Goal: Task Accomplishment & Management: Use online tool/utility

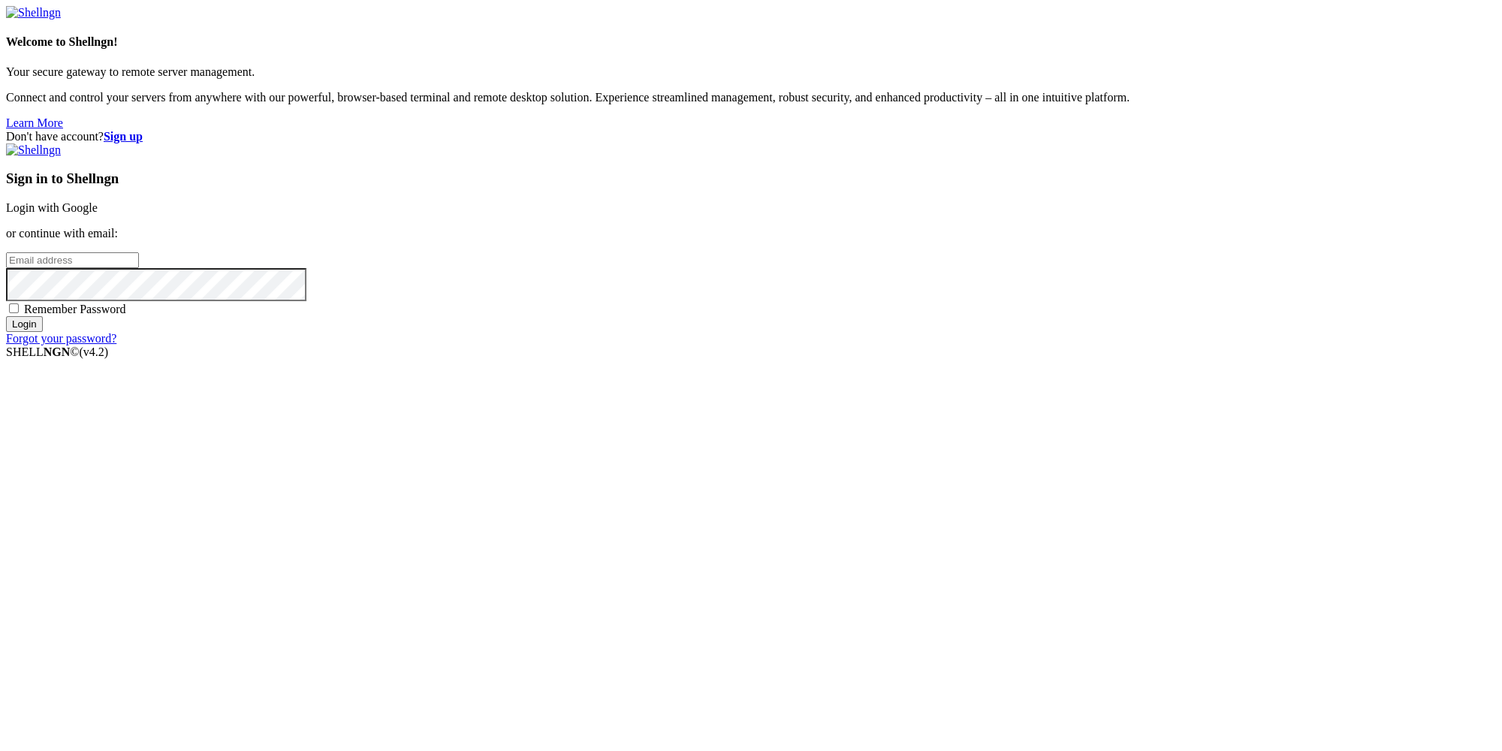
click at [1463, 130] on div "Don't have account? Sign up Sign in to Shellngn Login with Google or continue w…" at bounding box center [751, 237] width 1490 height 215
click at [143, 130] on strong "Sign up" at bounding box center [123, 136] width 39 height 13
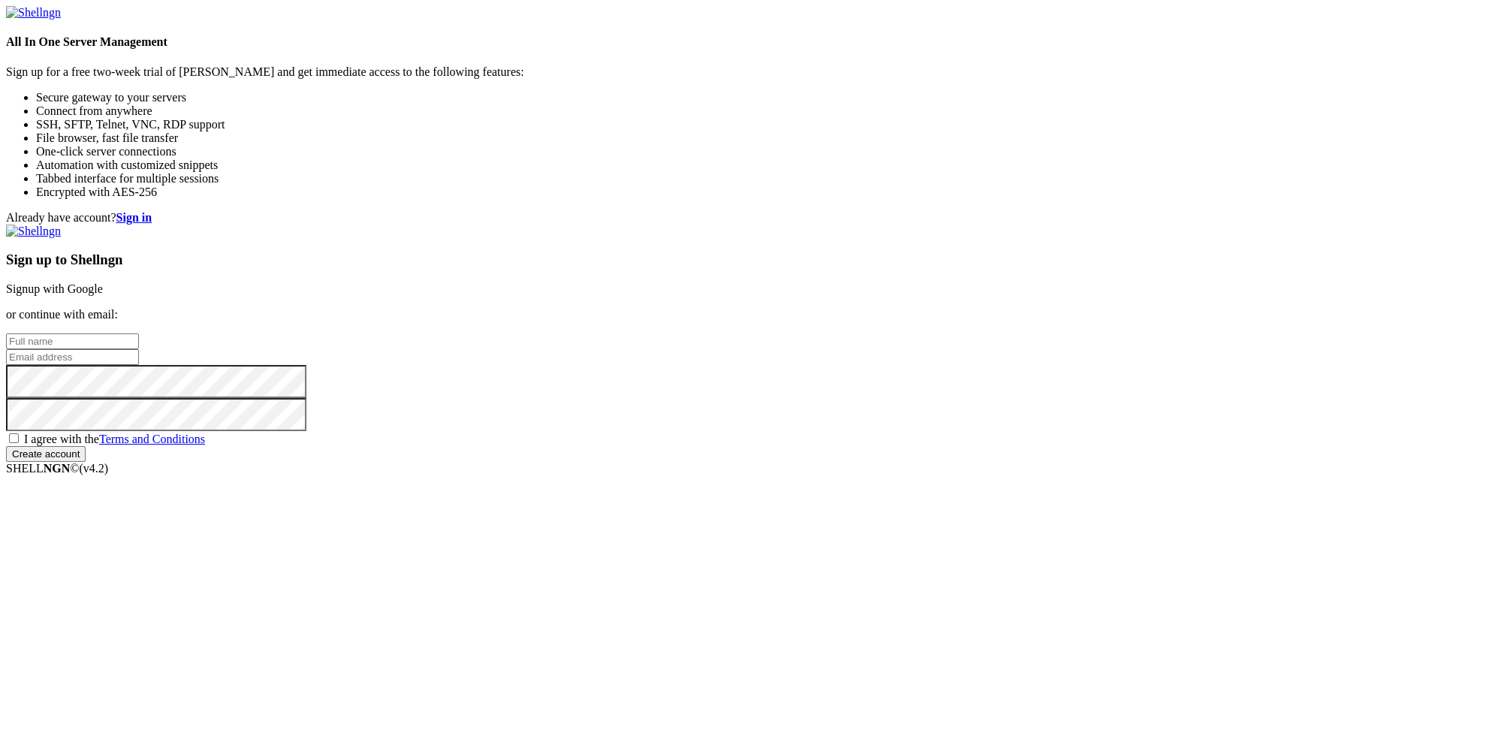
click at [139, 339] on input "text" at bounding box center [72, 341] width 133 height 16
paste input "[EMAIL_ADDRESS][DOMAIN_NAME]"
type input "[EMAIL_ADDRESS][DOMAIN_NAME]"
click at [139, 361] on input "email" at bounding box center [72, 357] width 133 height 16
paste input "[EMAIL_ADDRESS][DOMAIN_NAME]"
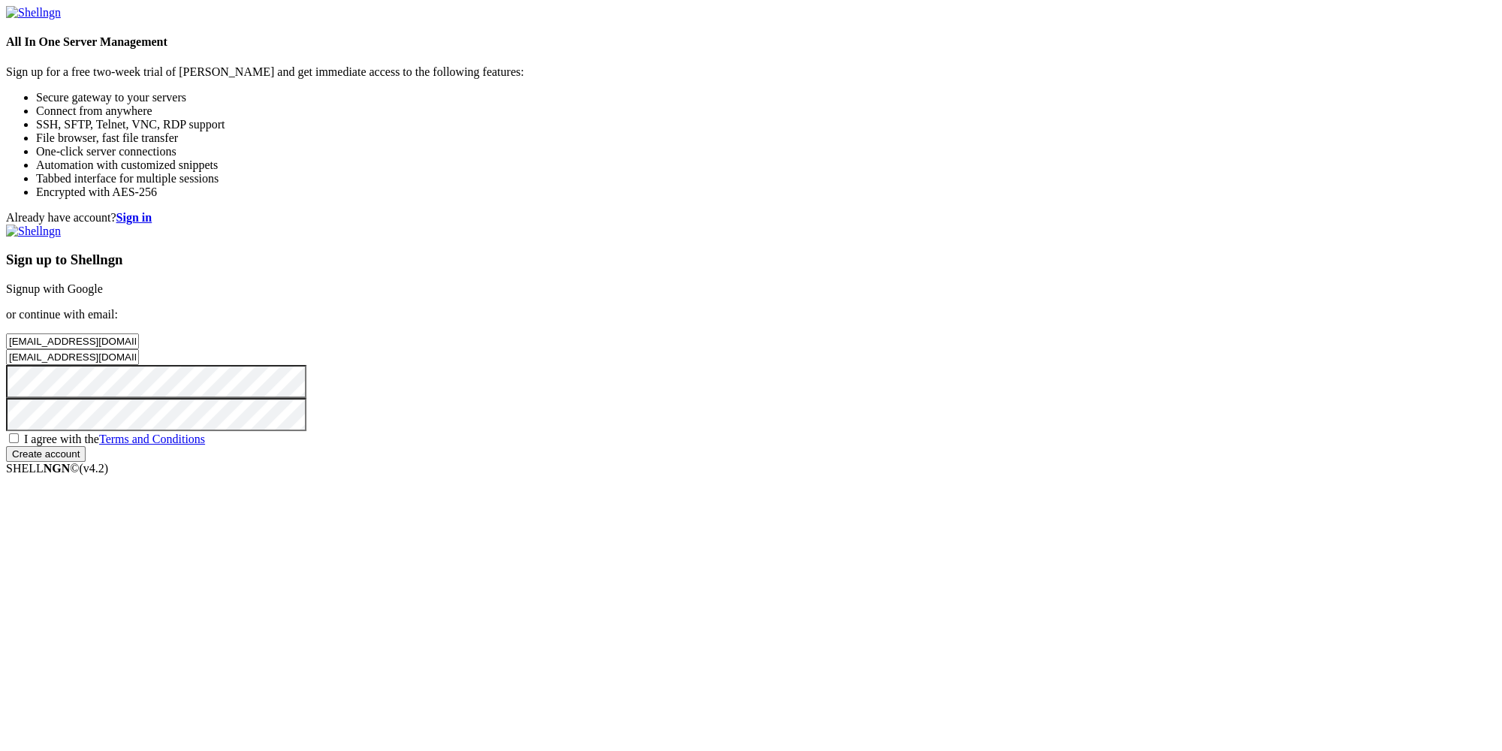
type input "[EMAIL_ADDRESS][DOMAIN_NAME]"
click at [205, 445] on span "I agree with the Terms and Conditions" at bounding box center [114, 438] width 181 height 13
click at [19, 443] on input "I agree with the Terms and Conditions" at bounding box center [14, 438] width 10 height 10
checkbox input "true"
click at [86, 462] on input "Create account" at bounding box center [46, 454] width 80 height 16
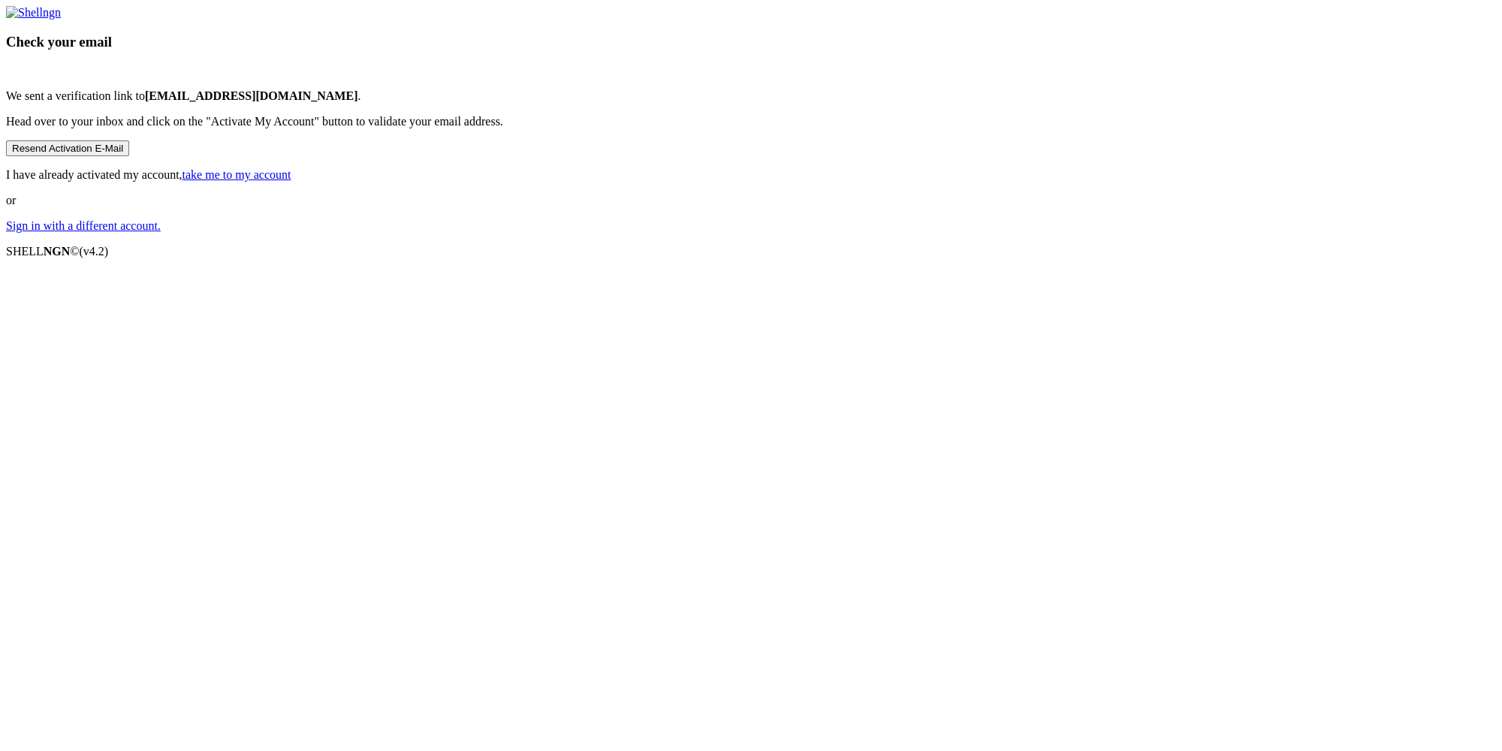
click at [161, 232] on link "Sign in with a different account." at bounding box center [83, 225] width 155 height 13
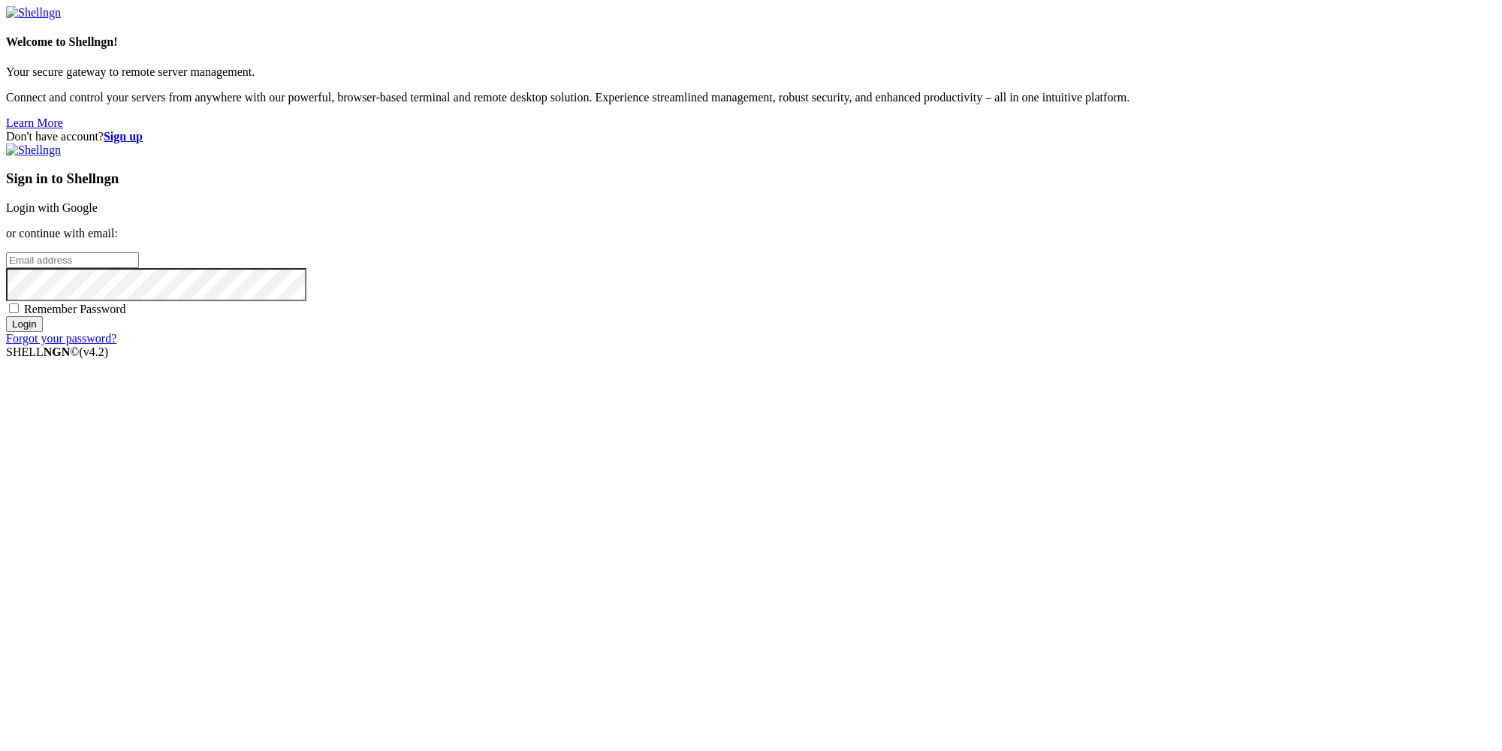
click at [139, 268] on input "email" at bounding box center [72, 260] width 133 height 16
paste input "[EMAIL_ADDRESS][DOMAIN_NAME]"
type input "[EMAIL_ADDRESS][DOMAIN_NAME]"
click at [43, 332] on input "Login" at bounding box center [24, 324] width 37 height 16
click at [139, 268] on input "email" at bounding box center [72, 260] width 133 height 16
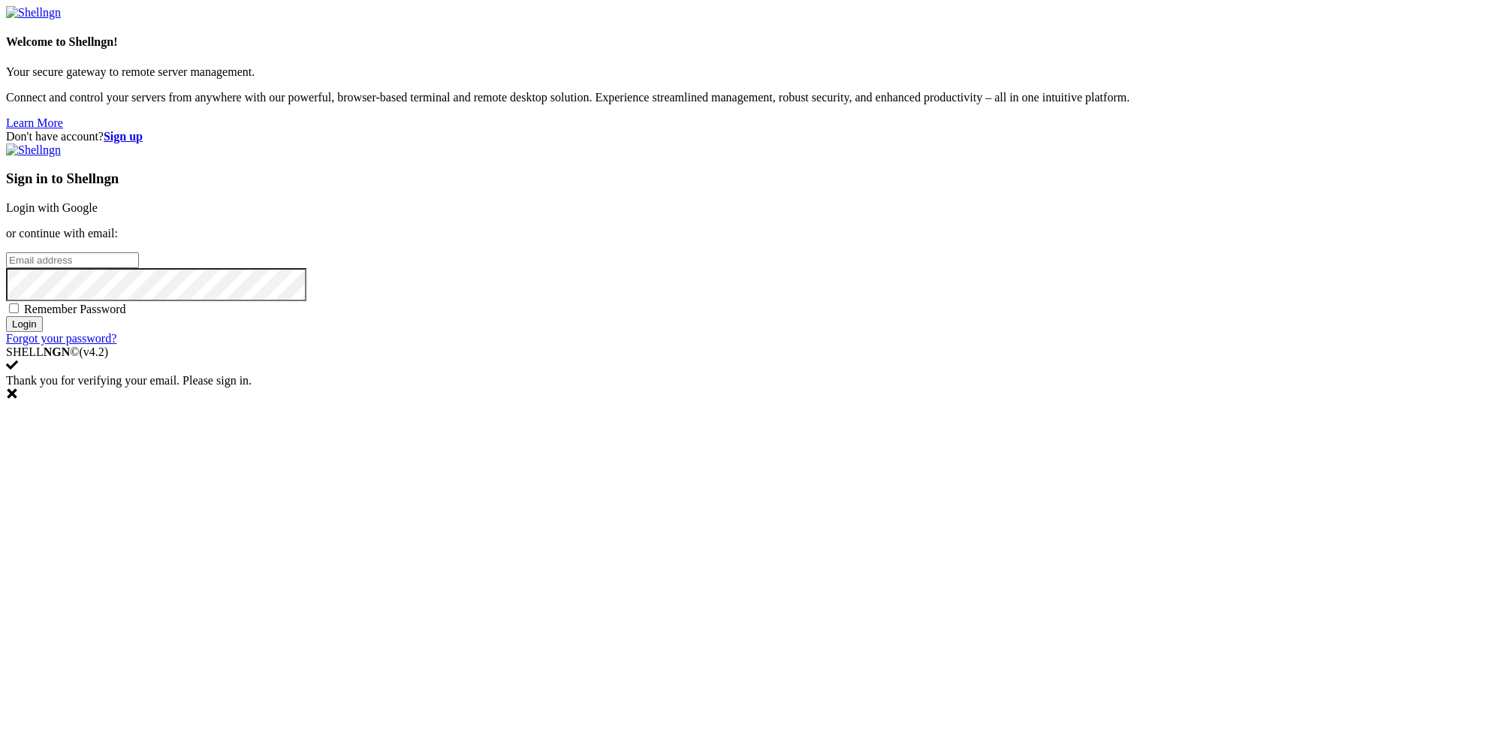
paste input "[EMAIL_ADDRESS][DOMAIN_NAME]"
type input "[EMAIL_ADDRESS][DOMAIN_NAME]"
click at [43, 332] on input "Login" at bounding box center [24, 324] width 37 height 16
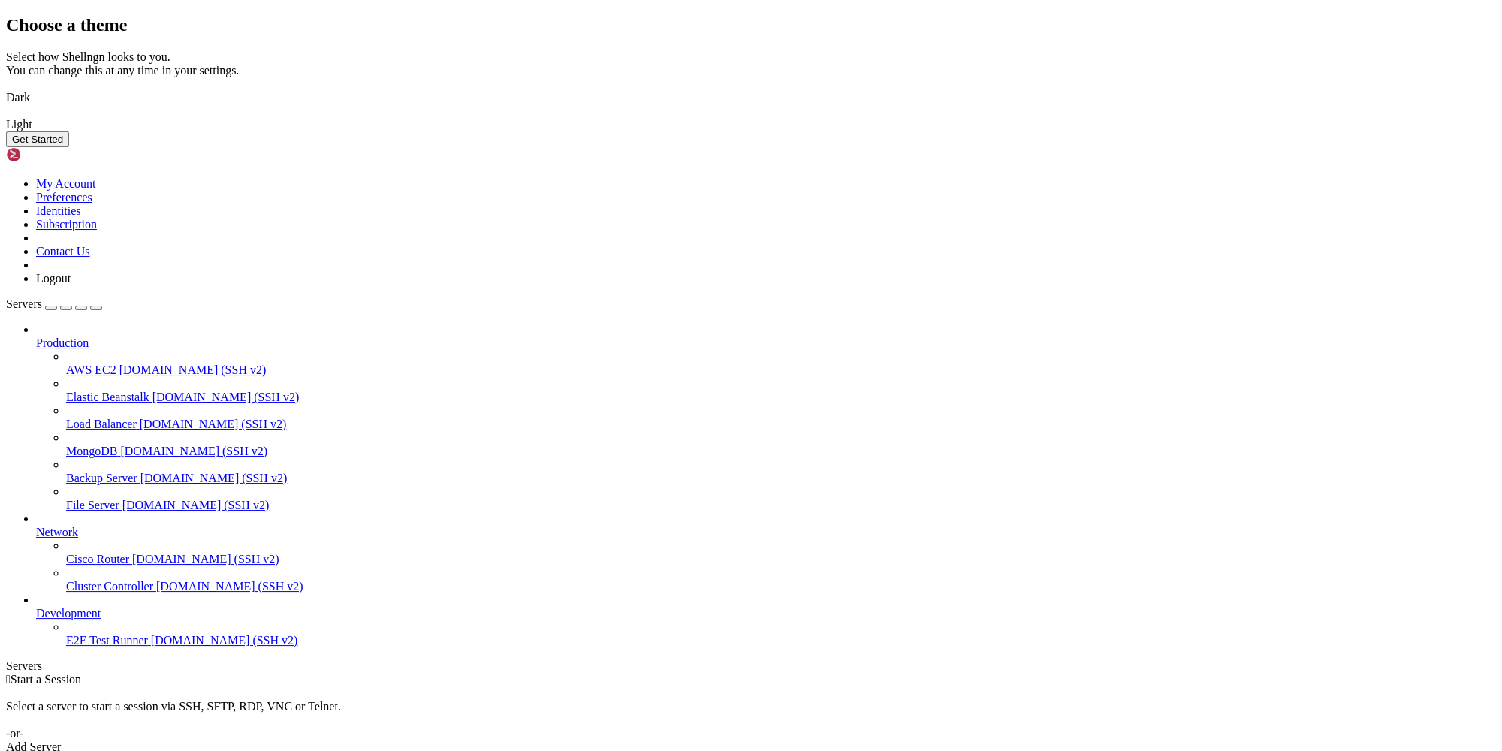
click at [69, 147] on button "Get Started" at bounding box center [37, 139] width 63 height 16
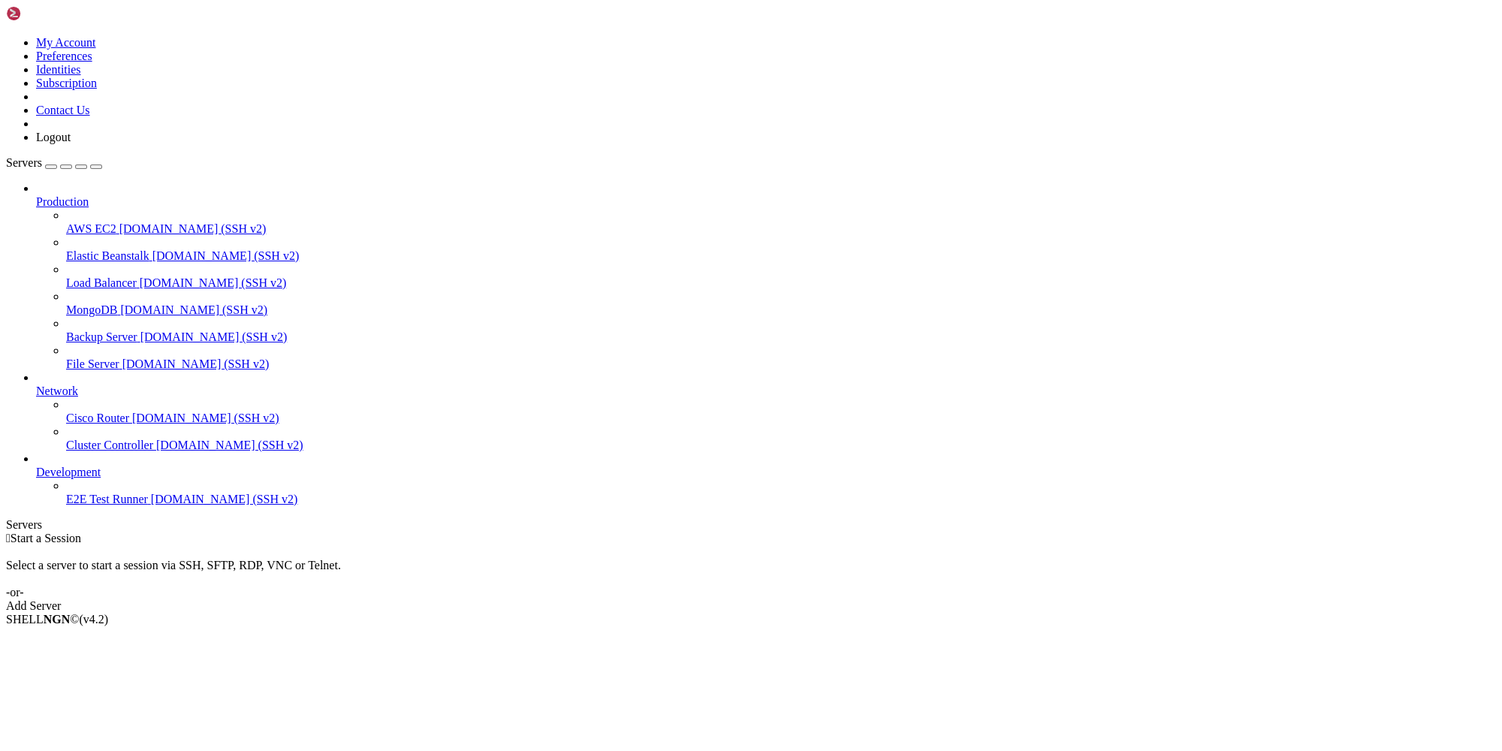
click at [829, 599] on div "Add Server" at bounding box center [751, 606] width 1490 height 14
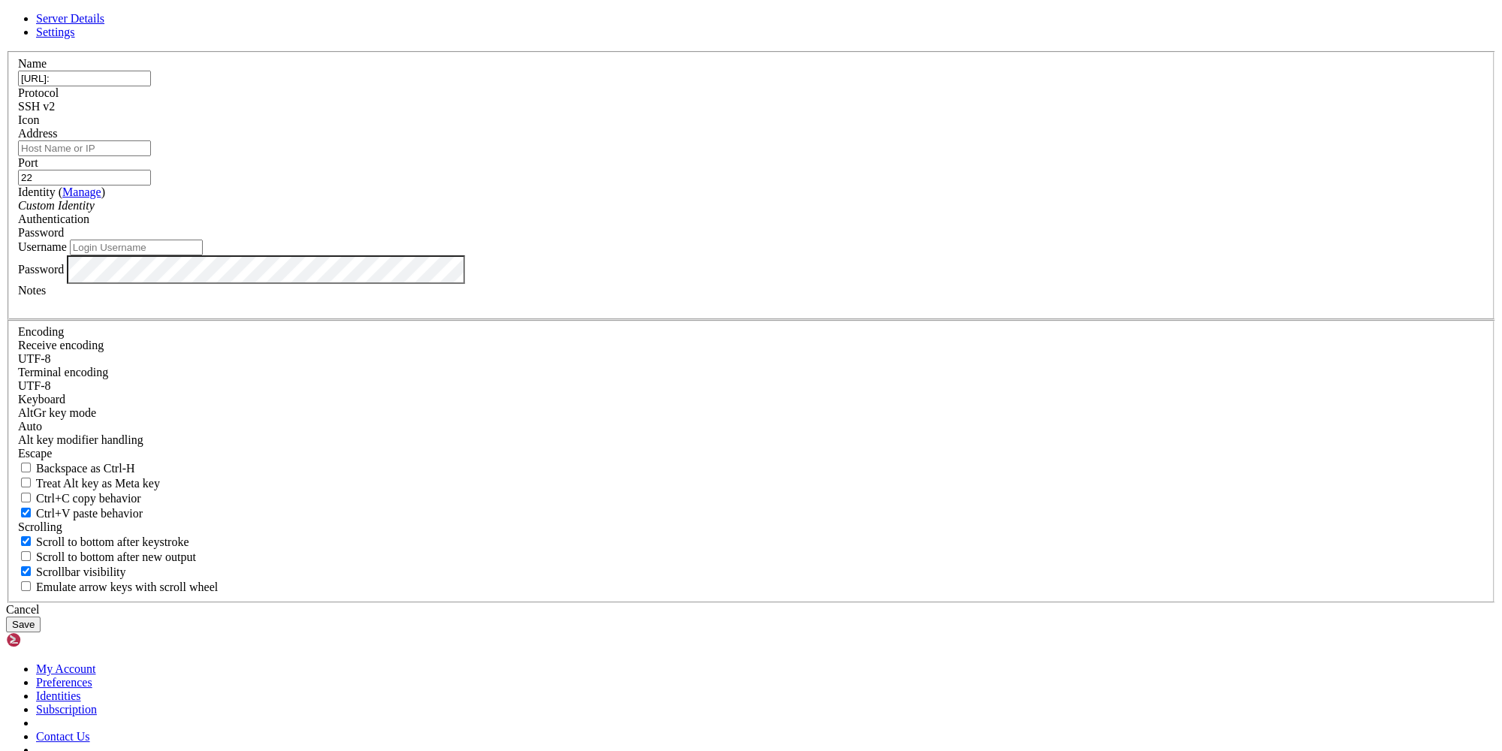
type input "[URL]:"
click at [151, 156] on input "Address" at bounding box center [84, 148] width 133 height 16
paste input "[URL]:"
type input "[URL]:"
click at [203, 255] on input "Username" at bounding box center [136, 248] width 133 height 16
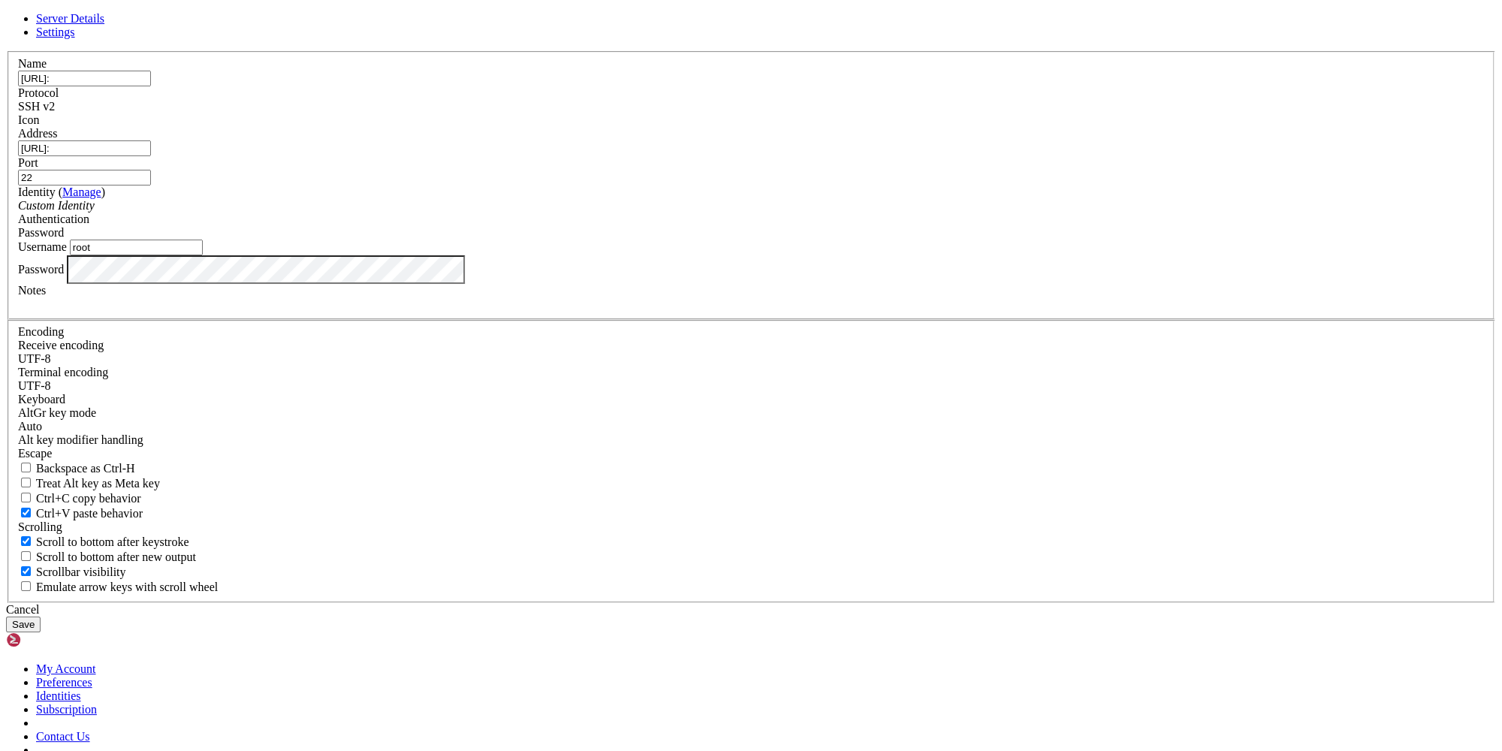
type input "root"
click at [41, 616] on button "Save" at bounding box center [23, 624] width 35 height 16
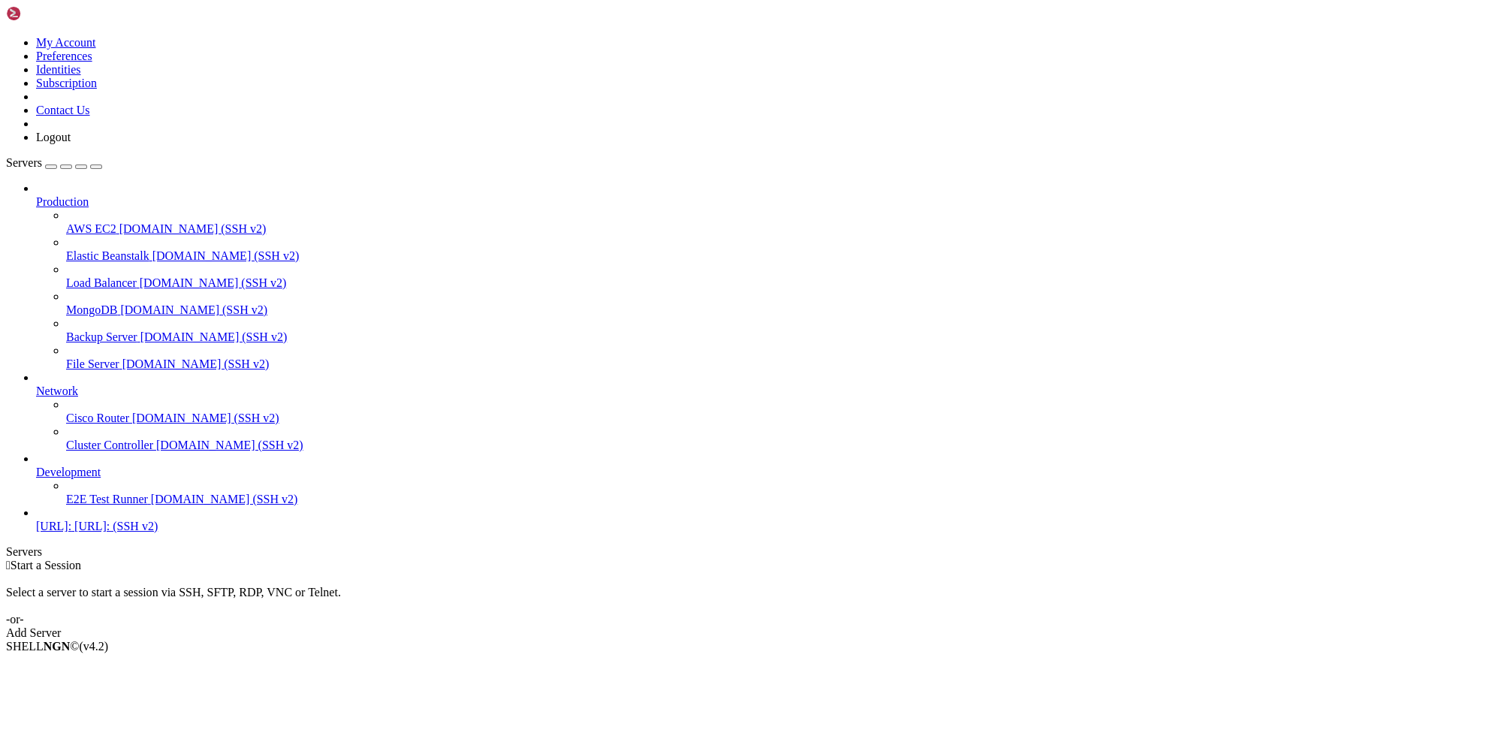
click at [118, 533] on link "[URL]: [URL]: (SSH v2)" at bounding box center [766, 527] width 1460 height 14
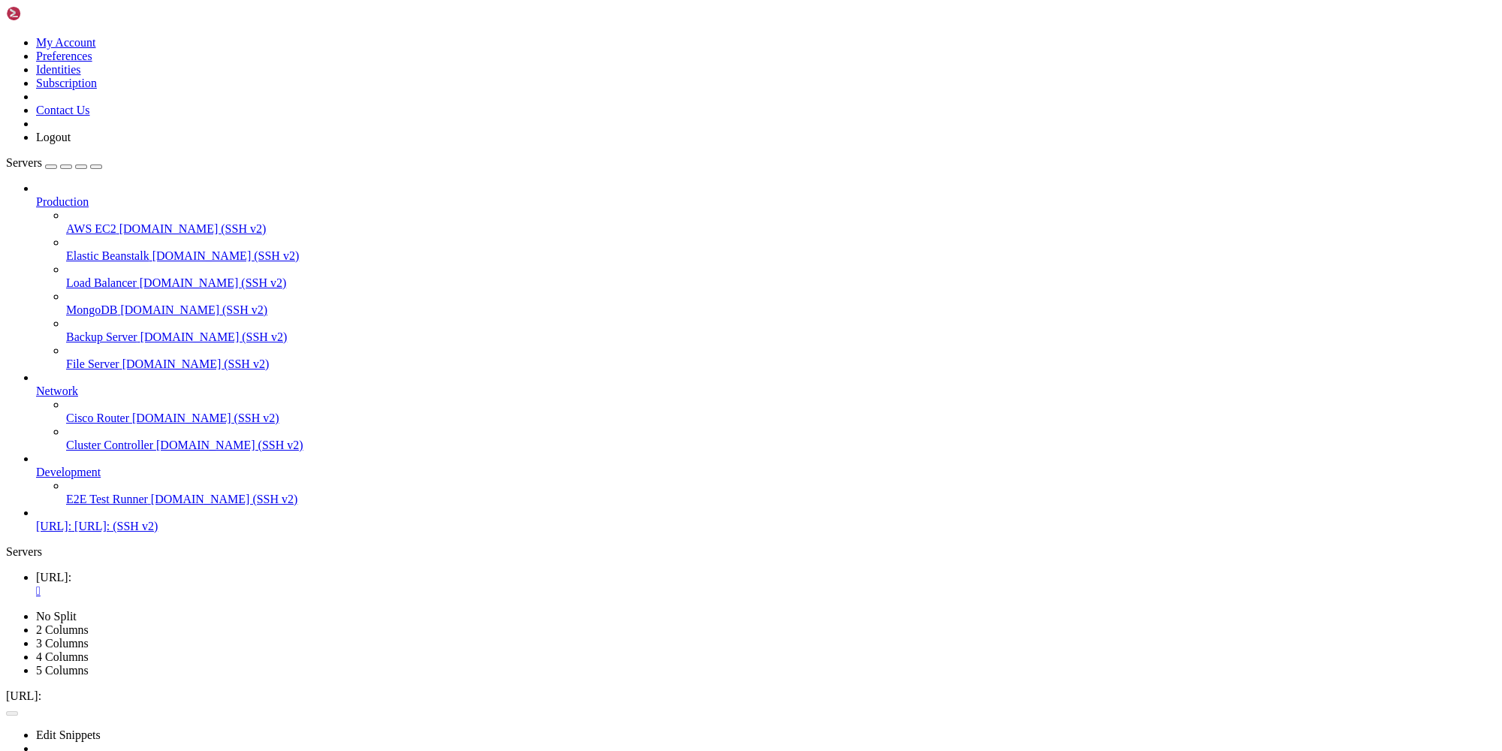
drag, startPoint x: 399, startPoint y: 11, endPoint x: 363, endPoint y: 11, distance: 36.0
click at [400, 611] on div "" at bounding box center [766, 618] width 1460 height 14
click at [281, 584] on div "" at bounding box center [766, 591] width 1460 height 14
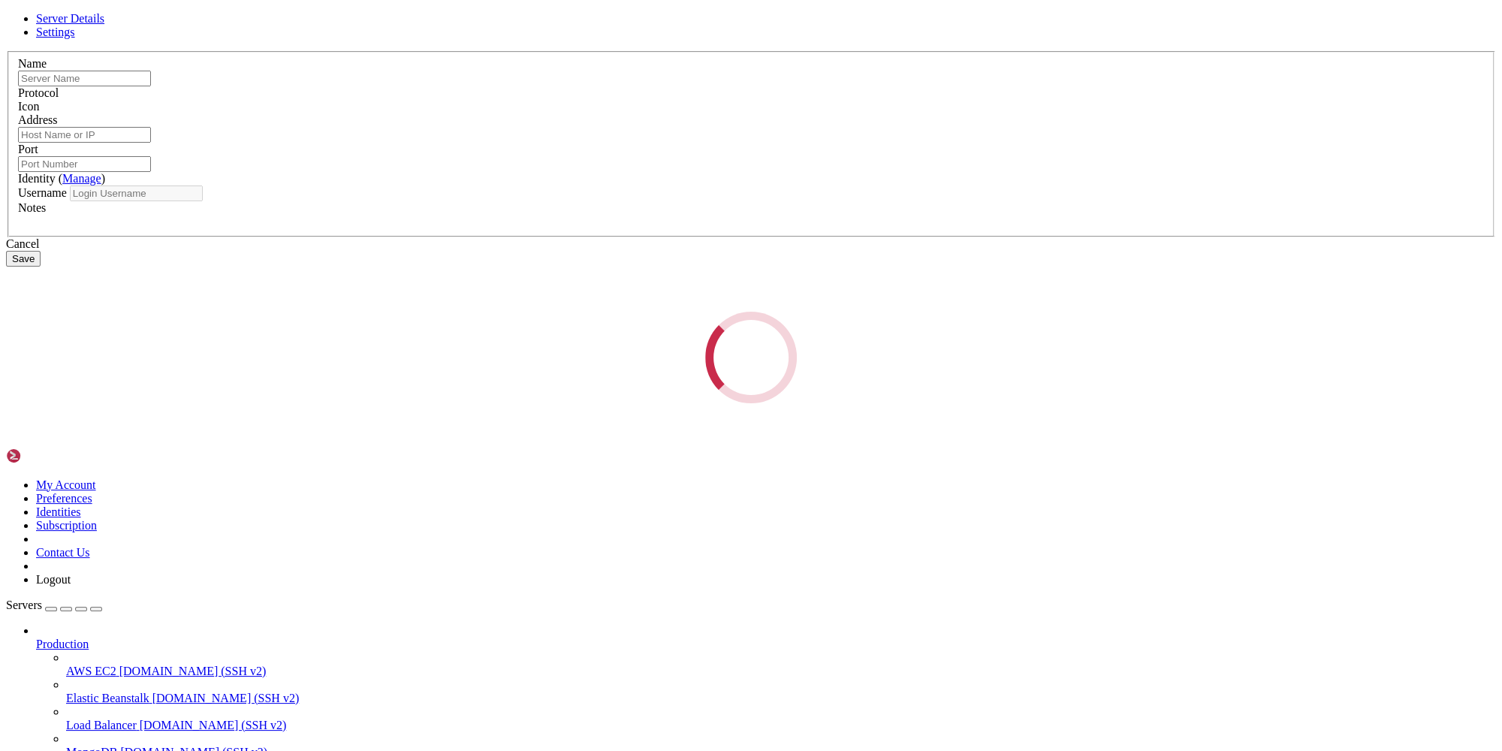
type input "[URL]:"
type input "22"
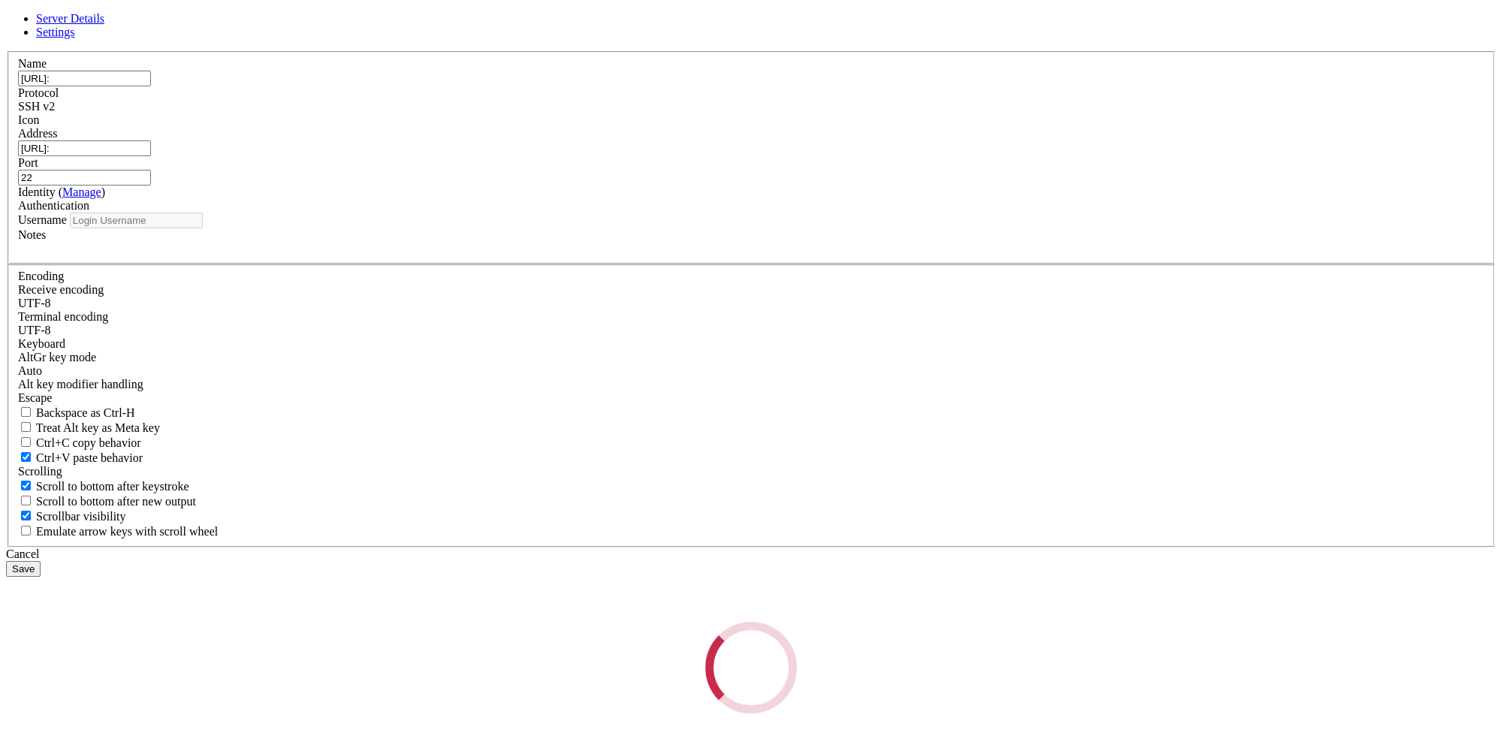
click at [635, 622] on div "Loading..." at bounding box center [751, 668] width 1490 height 92
type input "root"
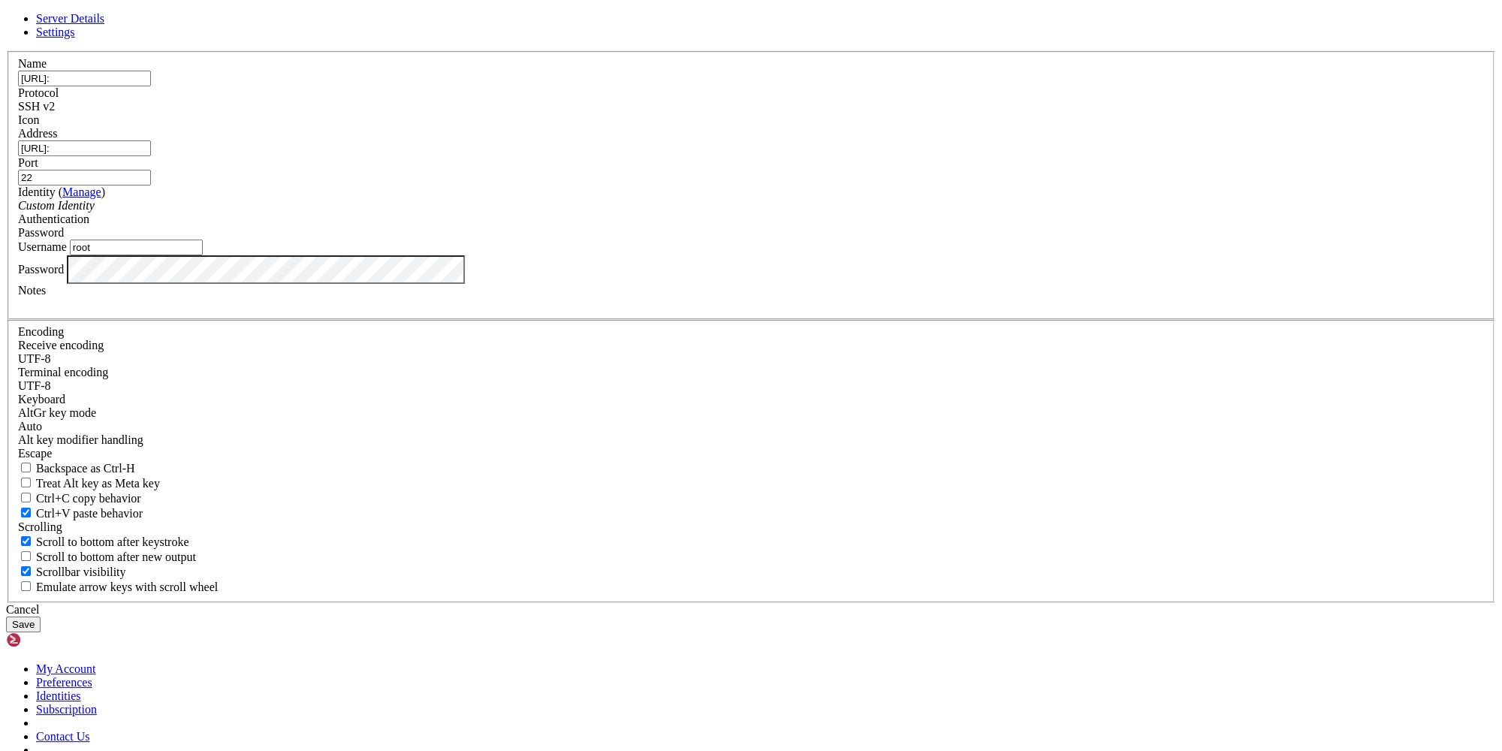
click at [57, 140] on label "Address" at bounding box center [37, 133] width 39 height 13
click at [151, 156] on input "[URL]:" at bounding box center [84, 148] width 133 height 16
click at [57, 140] on label "Address" at bounding box center [37, 133] width 39 height 13
click at [151, 156] on input "[URL]:" at bounding box center [84, 148] width 133 height 16
click at [151, 86] on input "[URL]:" at bounding box center [84, 79] width 133 height 16
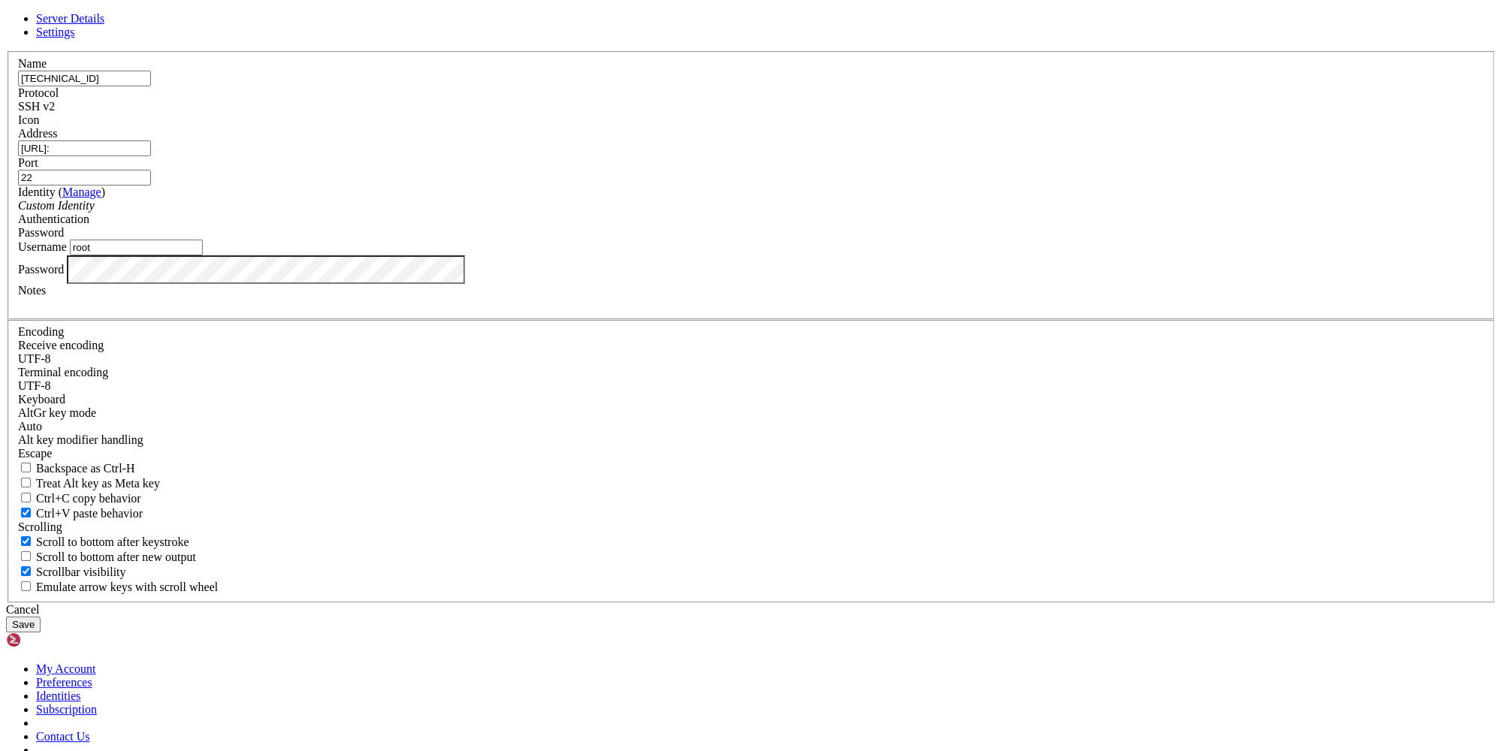
type input "[TECHNICAL_ID]"
click at [151, 156] on input "[URL]:" at bounding box center [84, 148] width 133 height 16
type input "[TECHNICAL_ID]"
click at [937, 603] on div "Cancel Save" at bounding box center [751, 617] width 1490 height 29
click at [41, 616] on button "Save" at bounding box center [23, 624] width 35 height 16
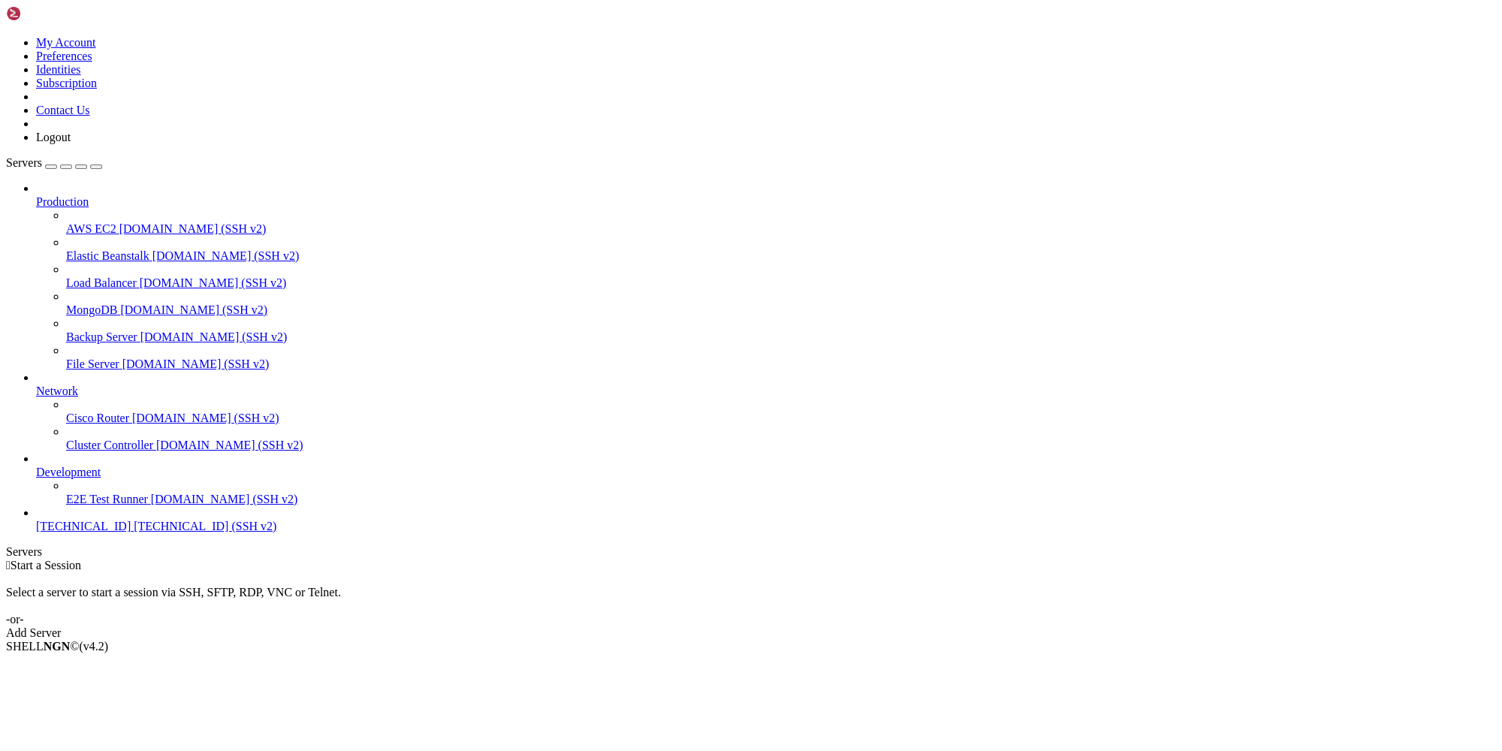
click at [111, 532] on span "[TECHNICAL_ID]" at bounding box center [83, 526] width 95 height 13
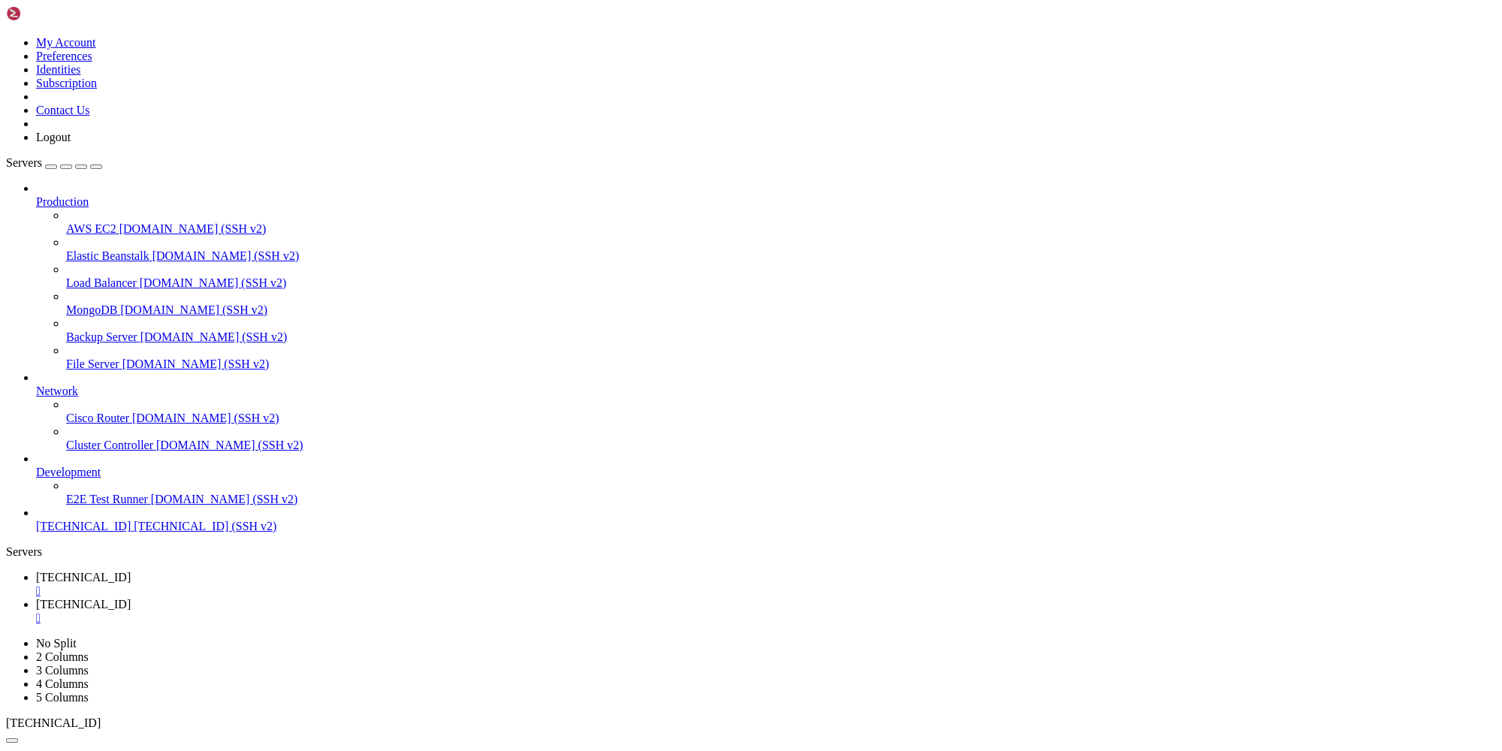
type input "/var/www/www-root/data/www/[DOMAIN_NAME][URL]"
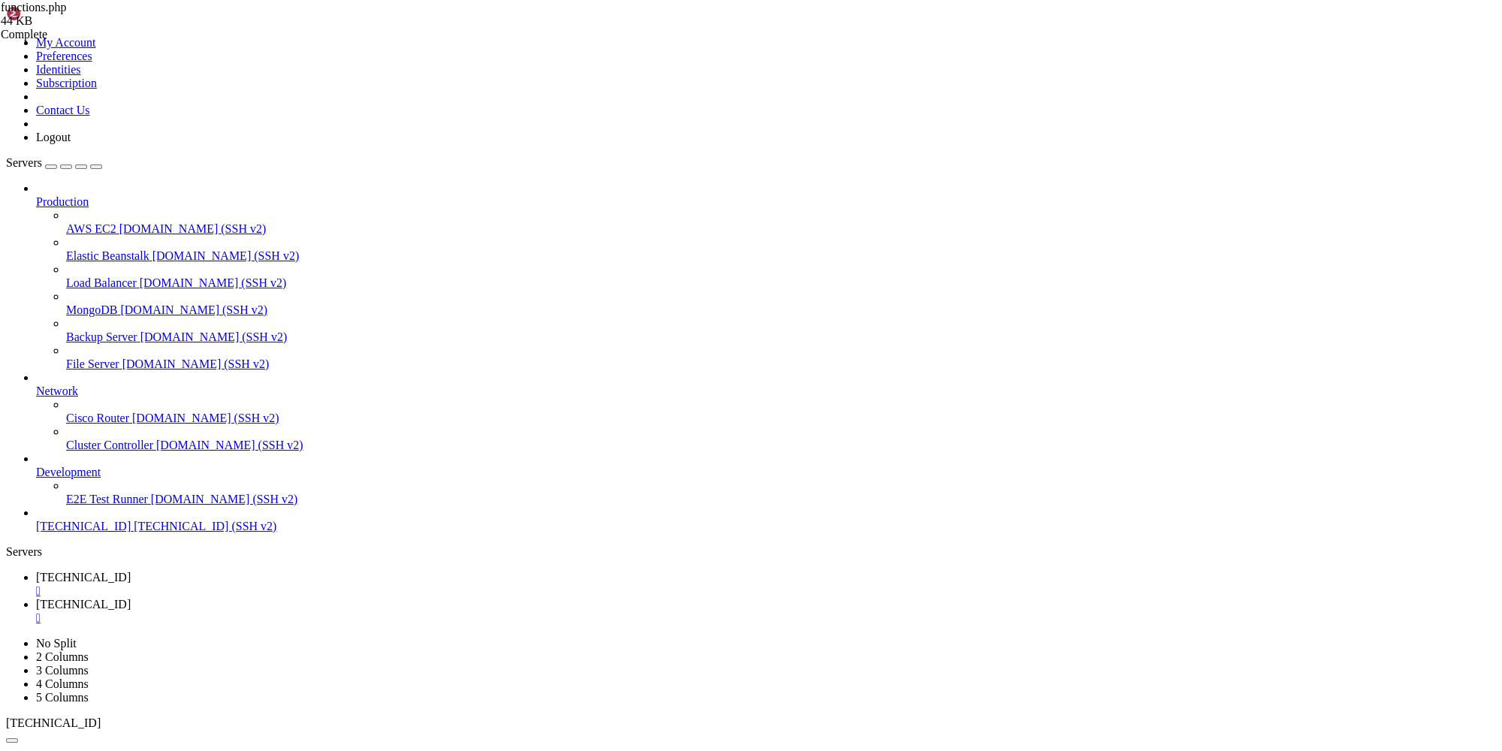
scroll to position [8731, 0]
drag, startPoint x: 234, startPoint y: 423, endPoint x: 221, endPoint y: 423, distance: 13.5
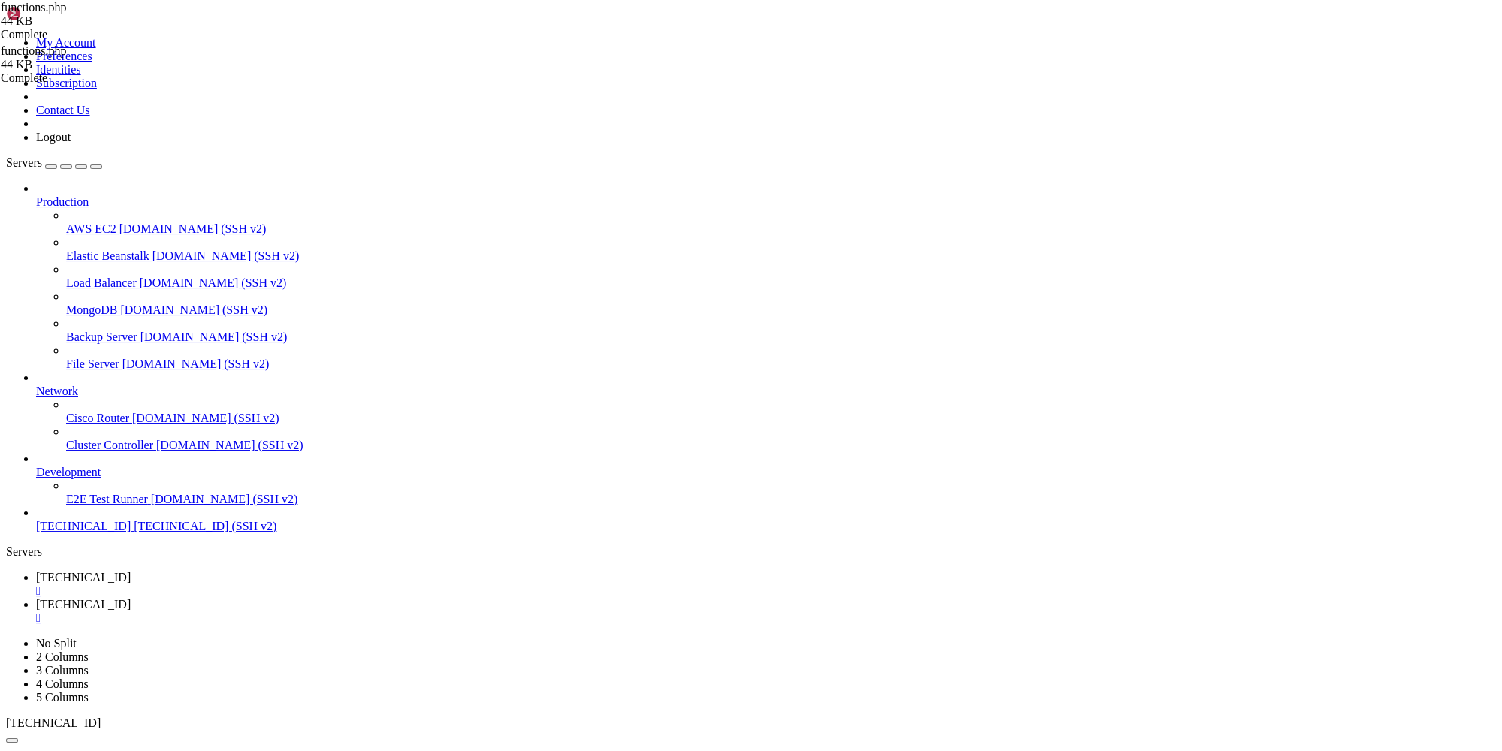
type textarea "if (!is_product()) return;"
type input "pre_get_posts"
type textarea "add_action('pre_get_posts', 'apply_category_brand_filter');"
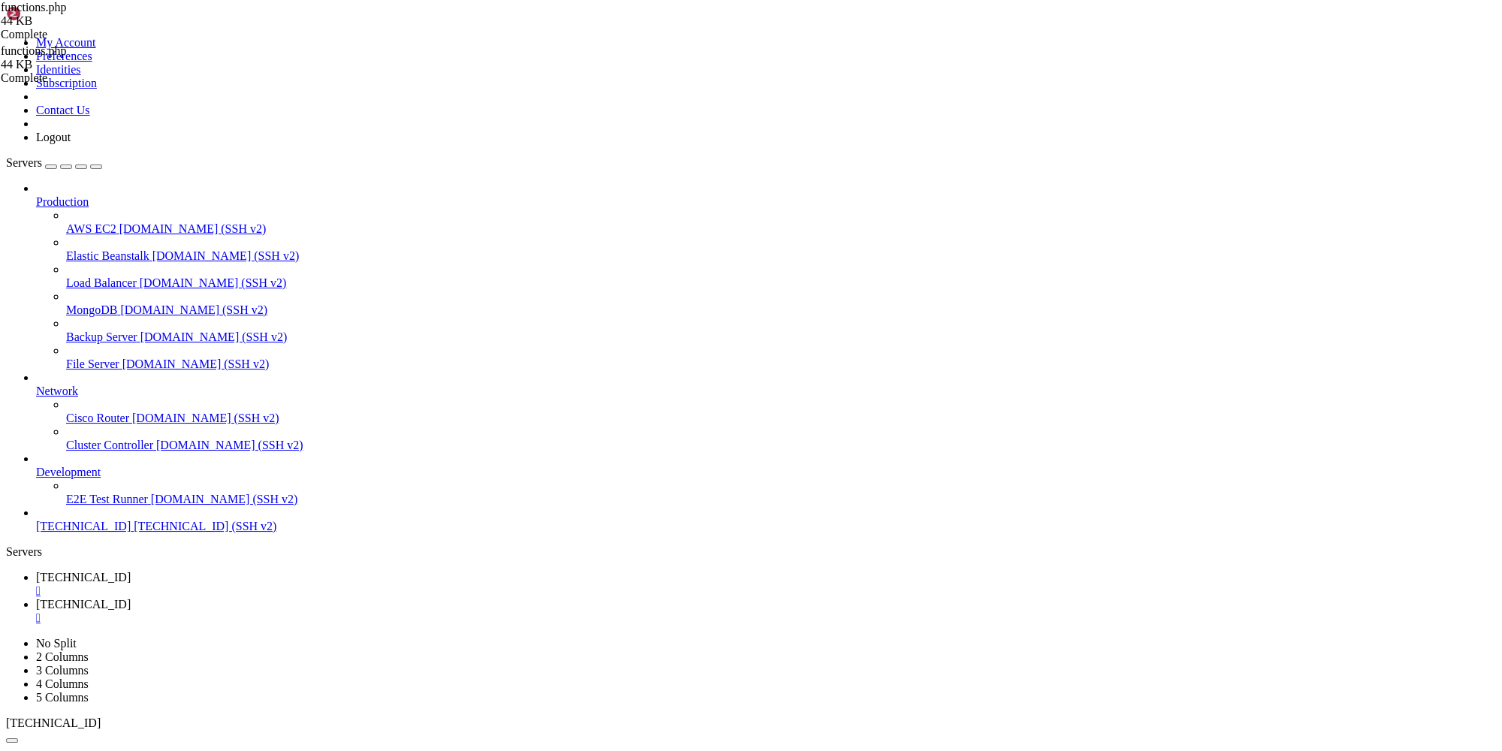
scroll to position [7145, 0]
type input "pre_get_posts"
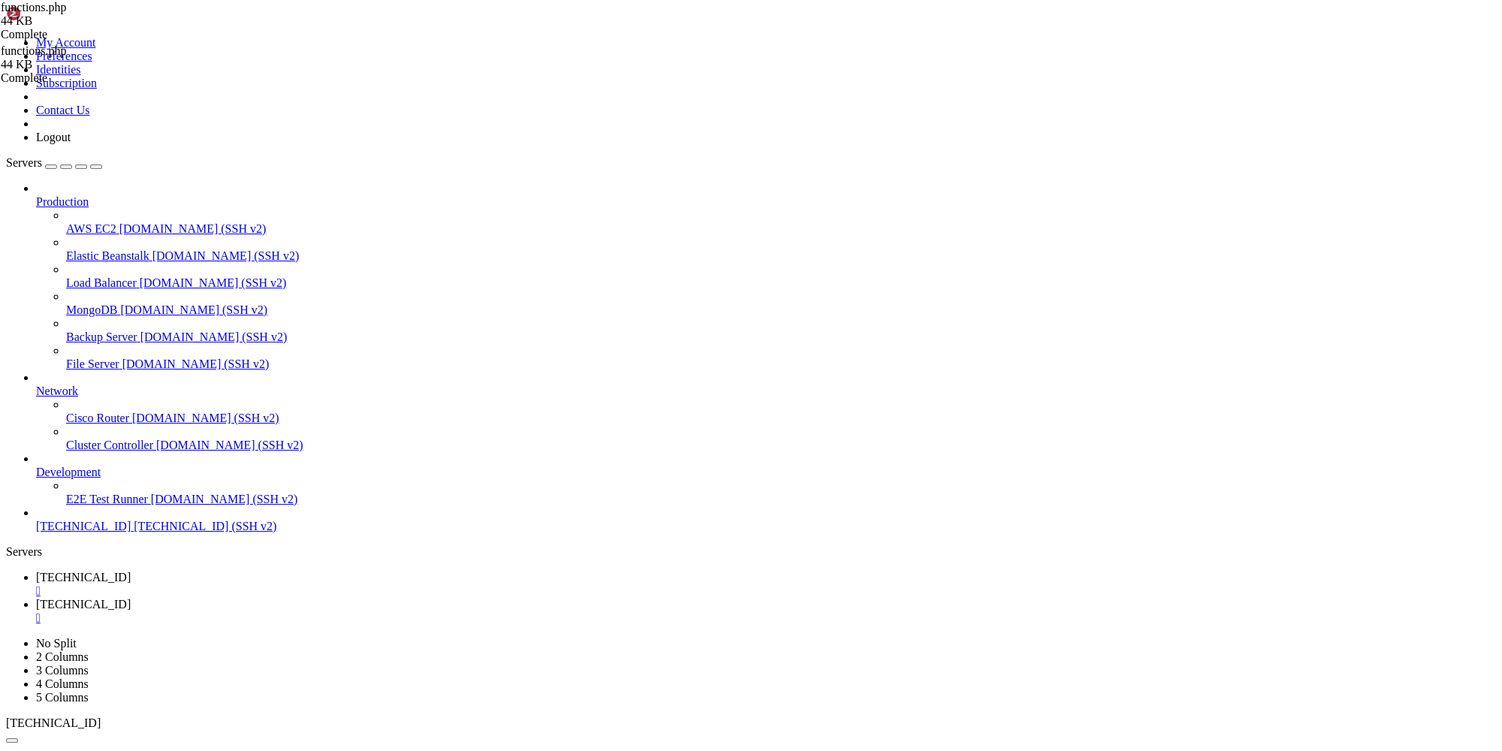
drag, startPoint x: 253, startPoint y: 444, endPoint x: 221, endPoint y: 385, distance: 66.9
type textarea "add_action( 'pre_get_posts', function( WP_Query $q ) { if ( is_admin() || ! $q-…"
paste textarea
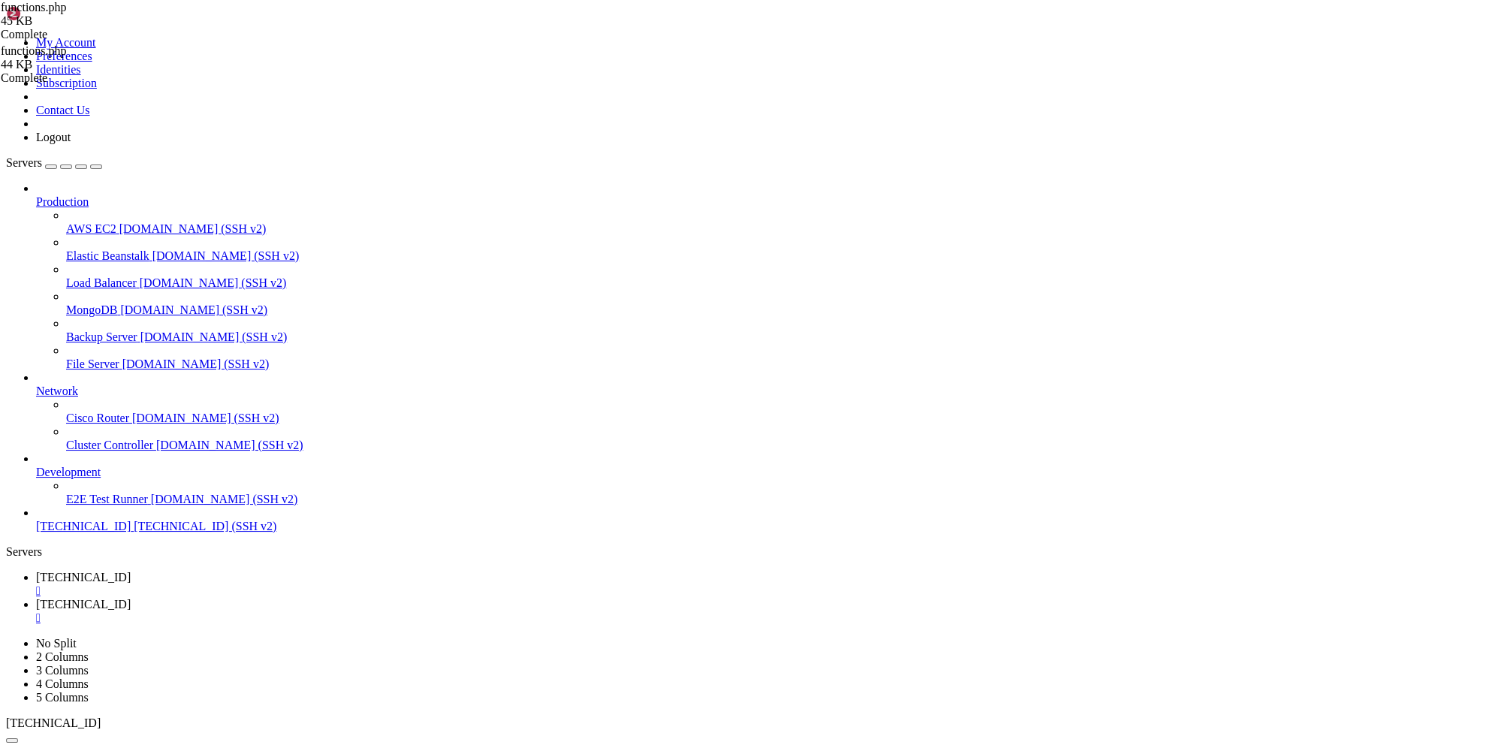
drag, startPoint x: 354, startPoint y: 715, endPoint x: 221, endPoint y: 520, distance: 236.2
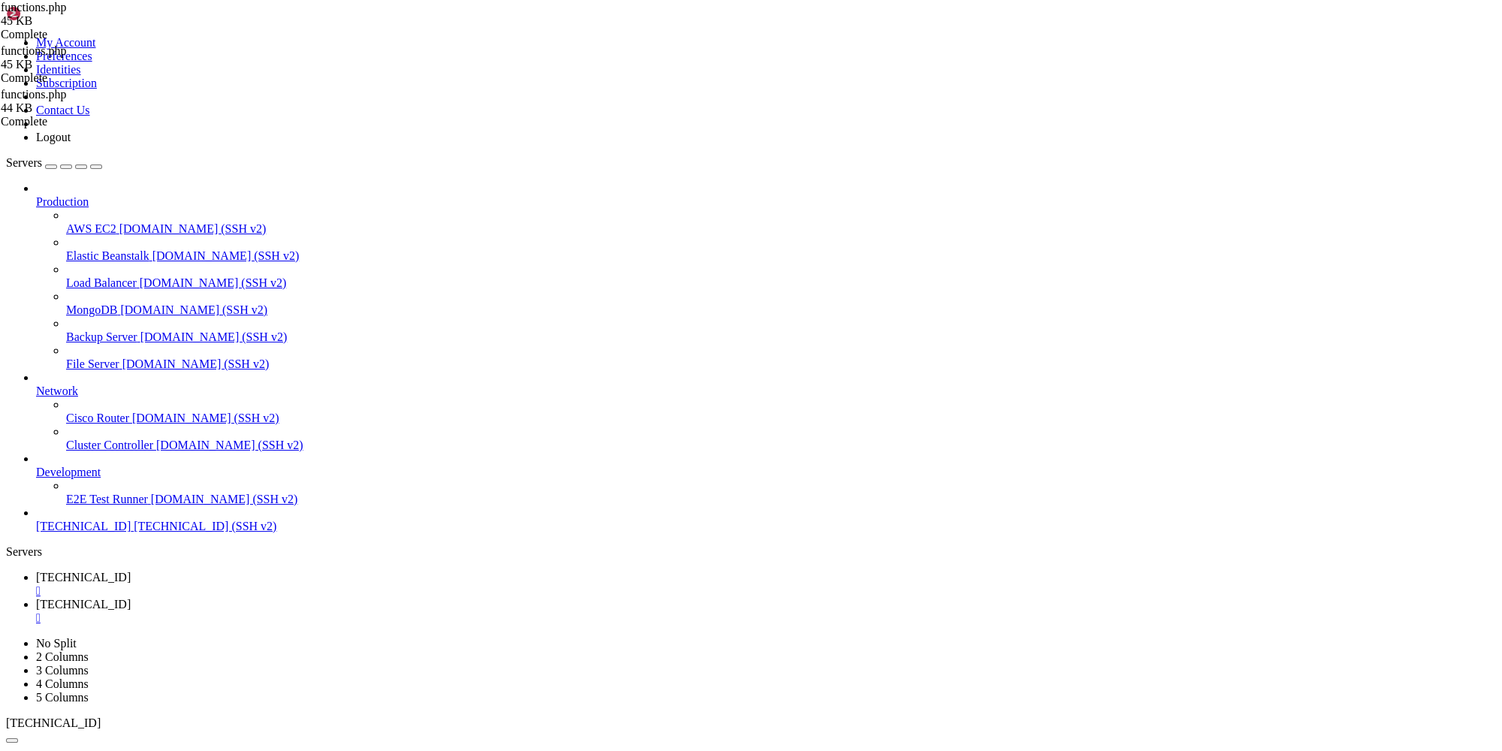
drag, startPoint x: 236, startPoint y: 526, endPoint x: 455, endPoint y: 723, distance: 295.1
type textarea "return $prefix . $orderby; }, 20, 2 );"
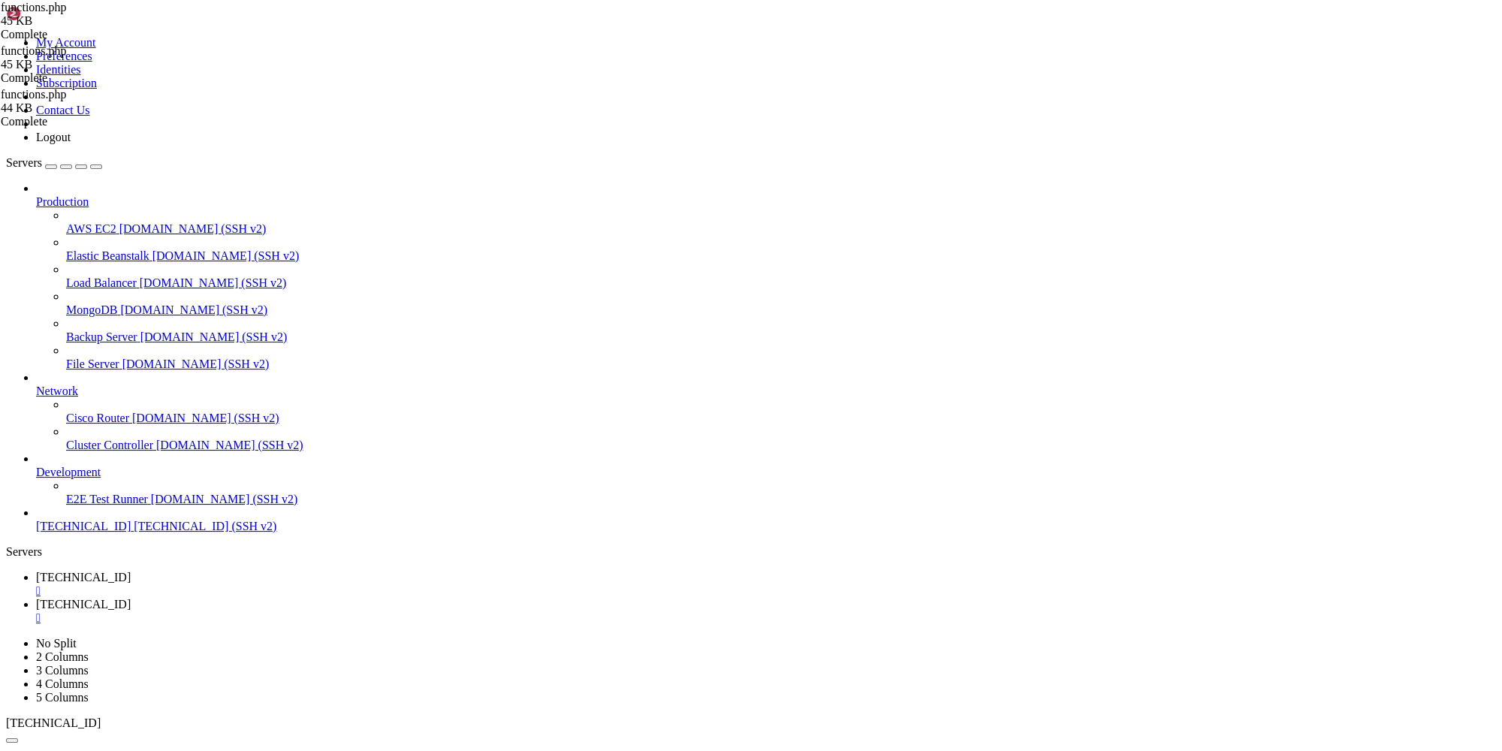
paste textarea
type textarea "<"
